Goal: Information Seeking & Learning: Find specific fact

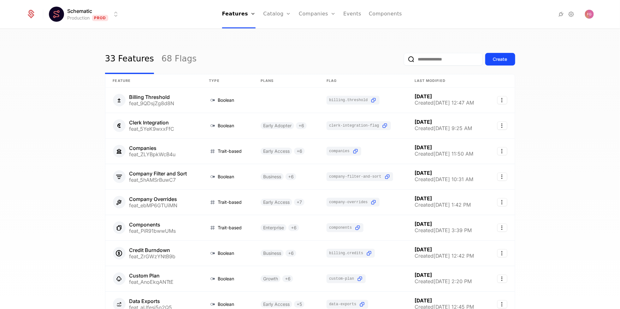
click at [314, 15] on link "Companies" at bounding box center [317, 14] width 37 height 28
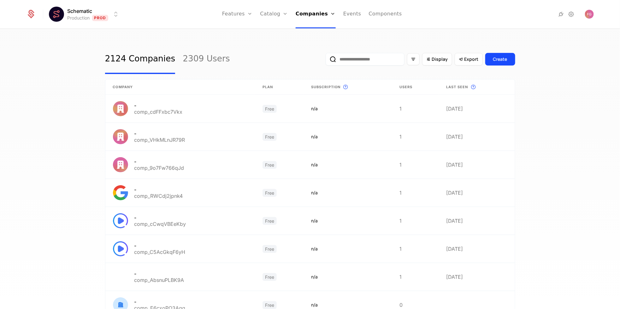
click at [357, 60] on input "email" at bounding box center [364, 59] width 79 height 13
type input "*******"
click at [325, 61] on button "submit" at bounding box center [325, 61] width 0 height 0
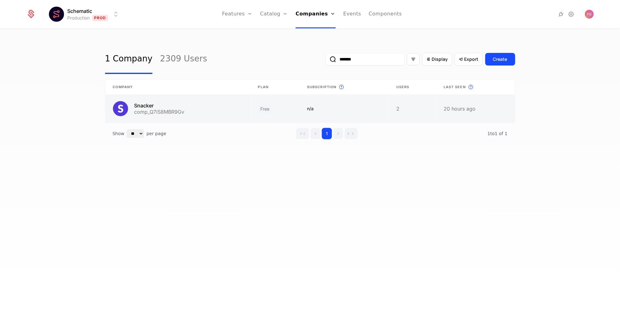
click at [377, 110] on link at bounding box center [343, 109] width 89 height 28
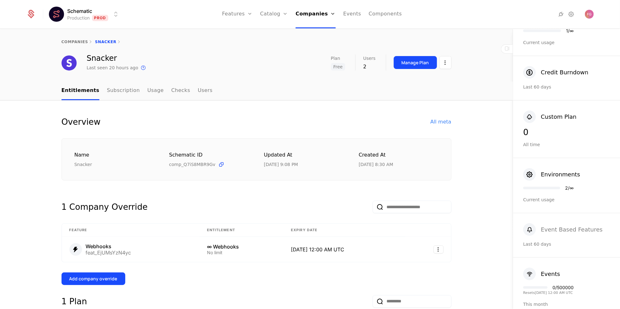
scroll to position [316, 0]
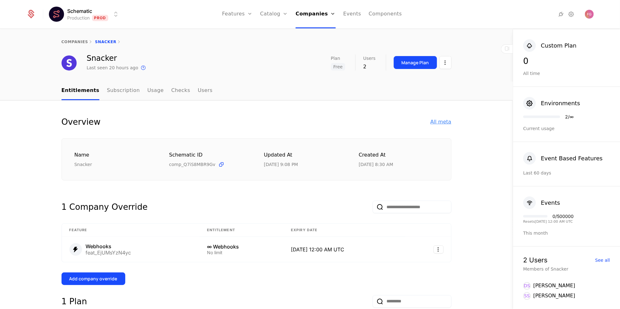
click at [443, 123] on div "All meta" at bounding box center [440, 122] width 21 height 8
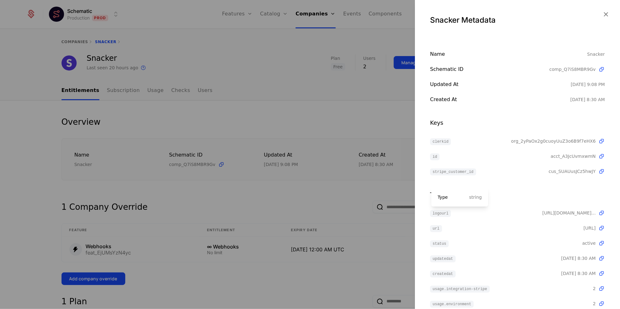
scroll to position [134, 0]
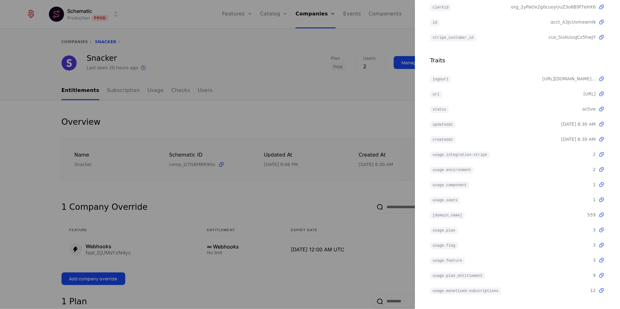
click at [564, 252] on div "logourl [URL][DOMAIN_NAME] ... Type string url [URL] Type string status active …" at bounding box center [517, 184] width 175 height 219
